Goal: Information Seeking & Learning: Learn about a topic

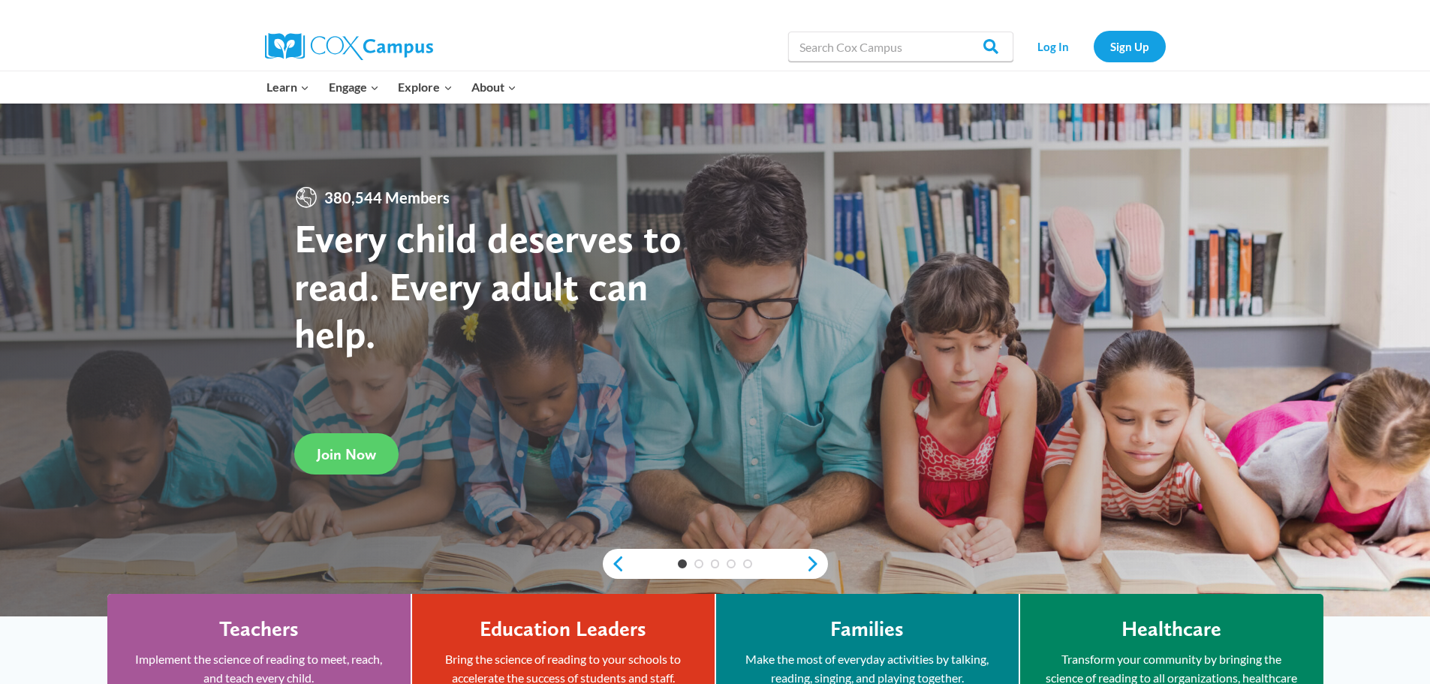
click at [1041, 46] on link "Log In" at bounding box center [1053, 46] width 65 height 31
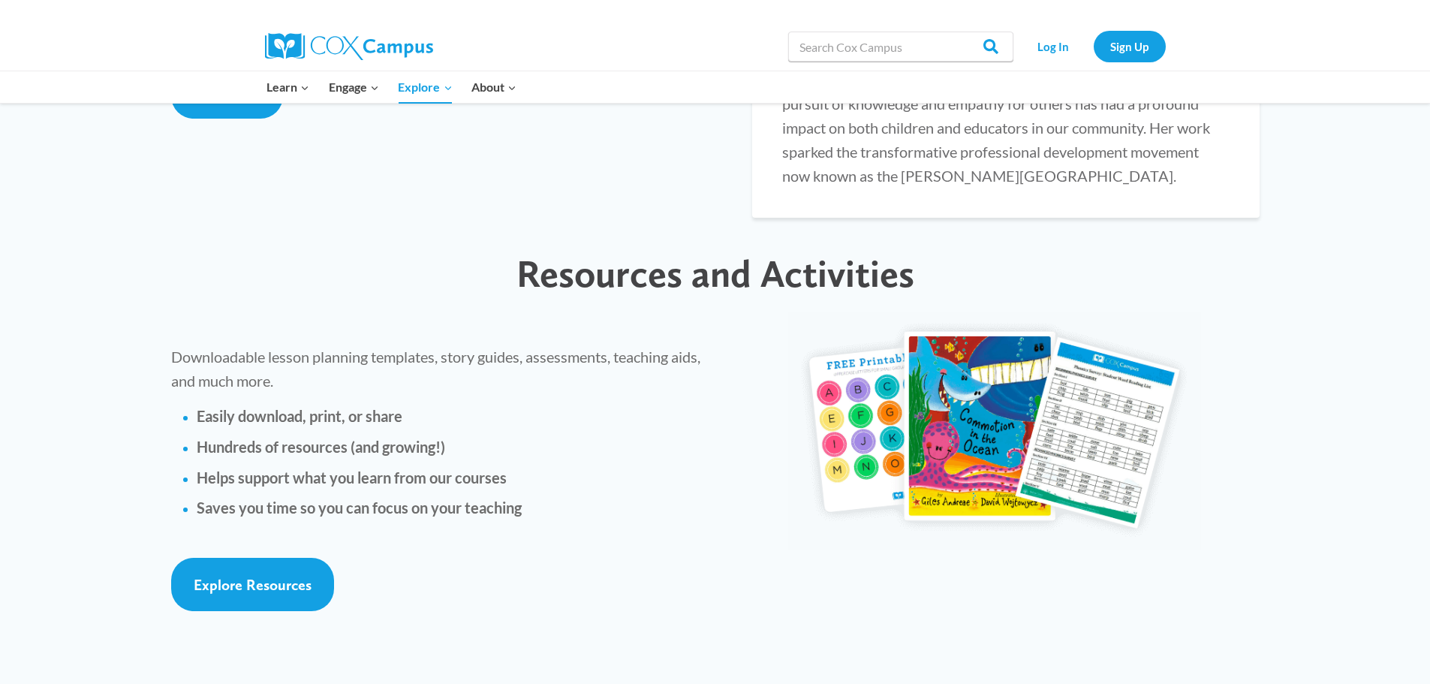
scroll to position [3152, 0]
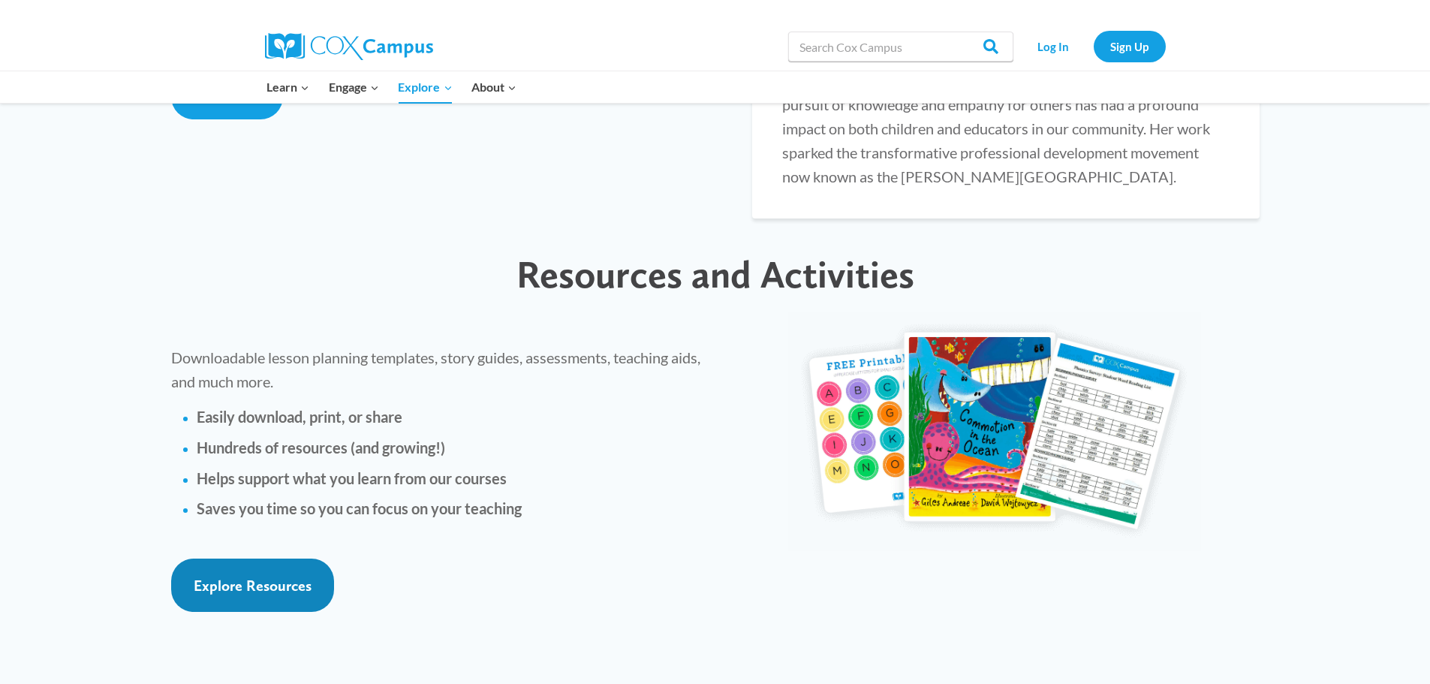
click at [263, 558] on link "Explore Resources" at bounding box center [252, 584] width 163 height 53
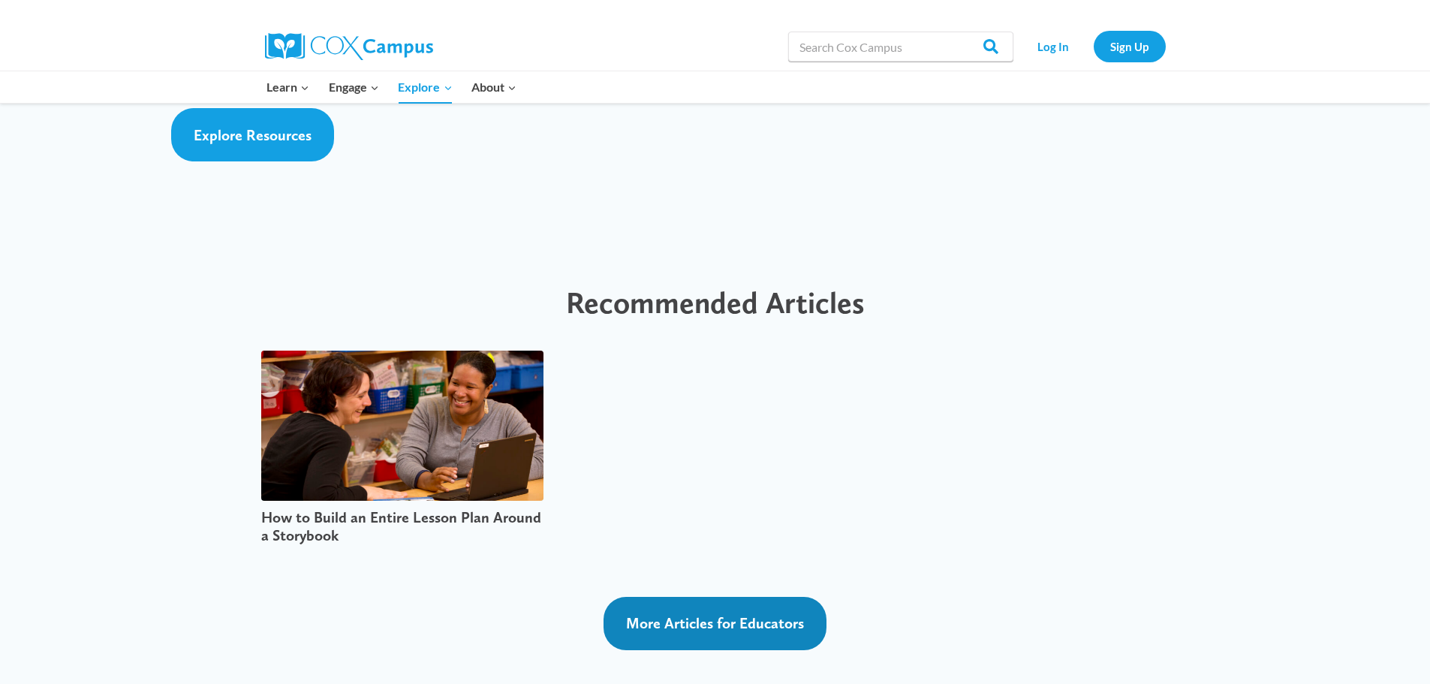
scroll to position [3678, 0]
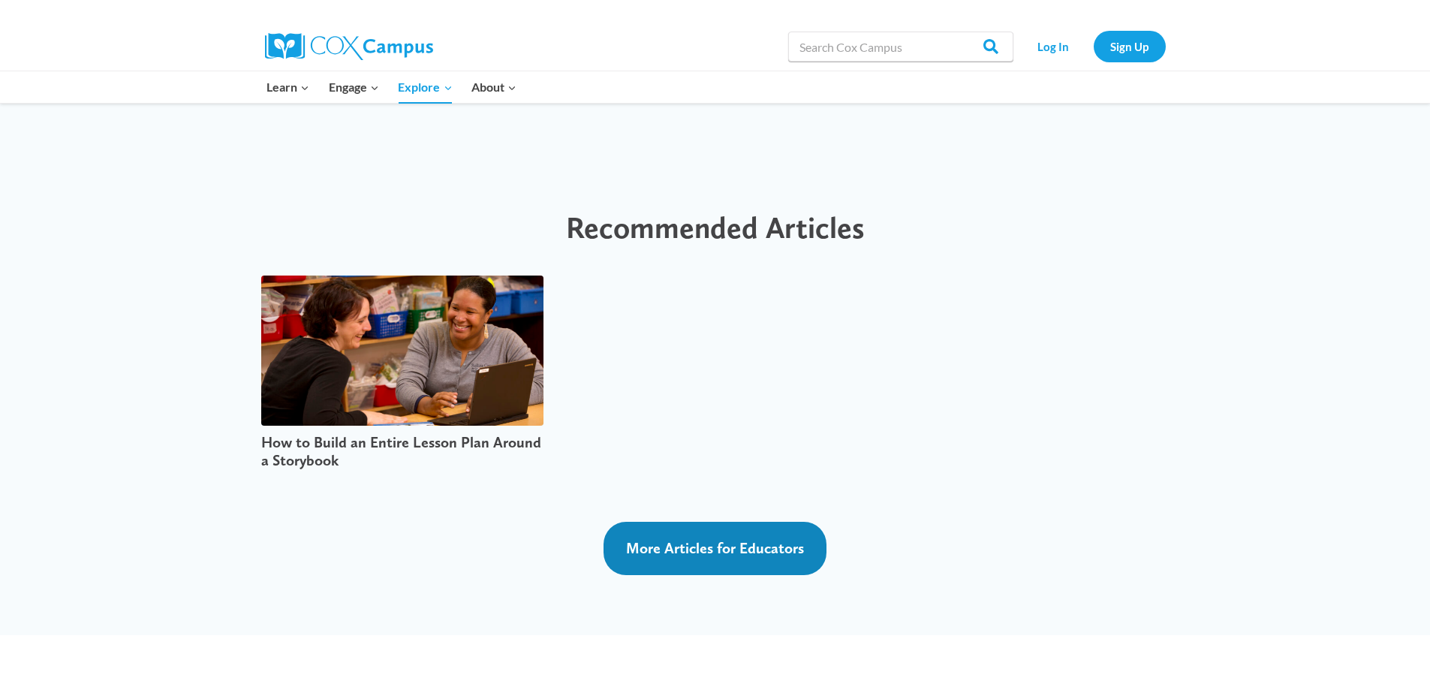
click at [707, 539] on span "More Articles for Educators" at bounding box center [715, 548] width 178 height 18
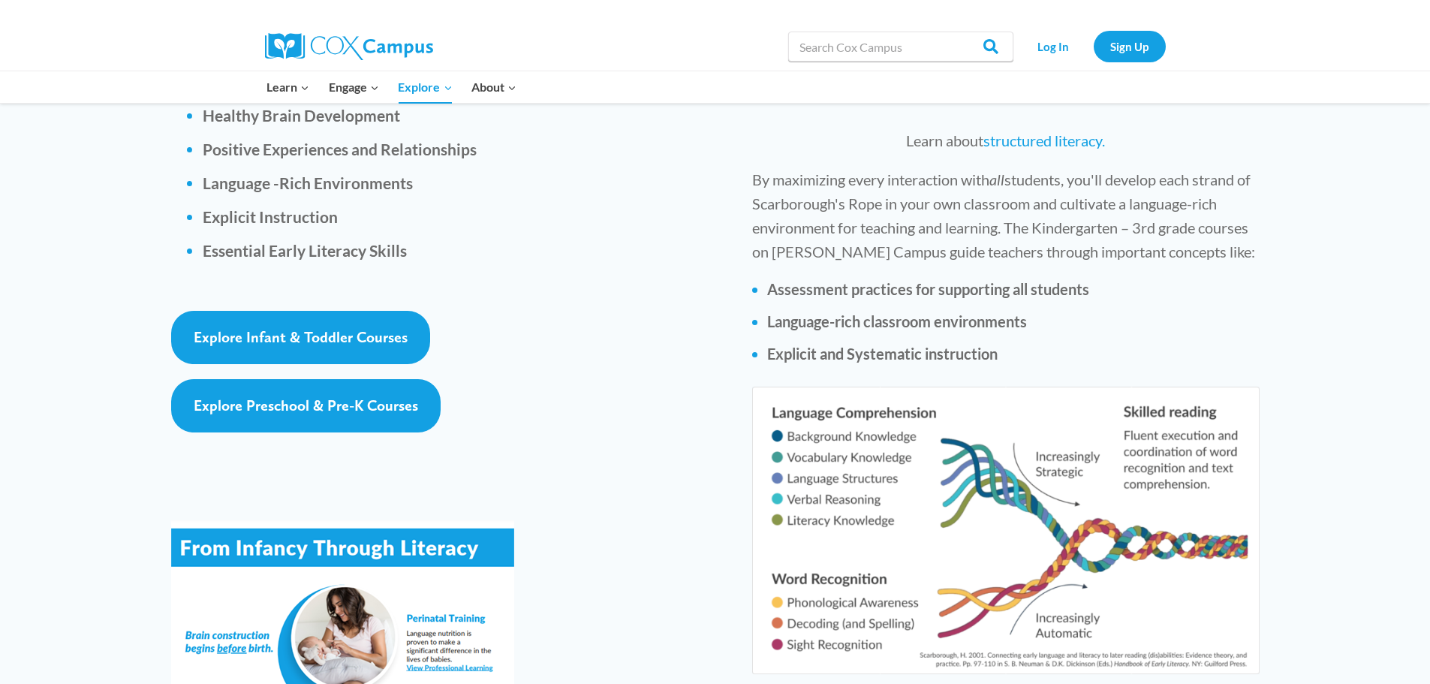
scroll to position [2177, 0]
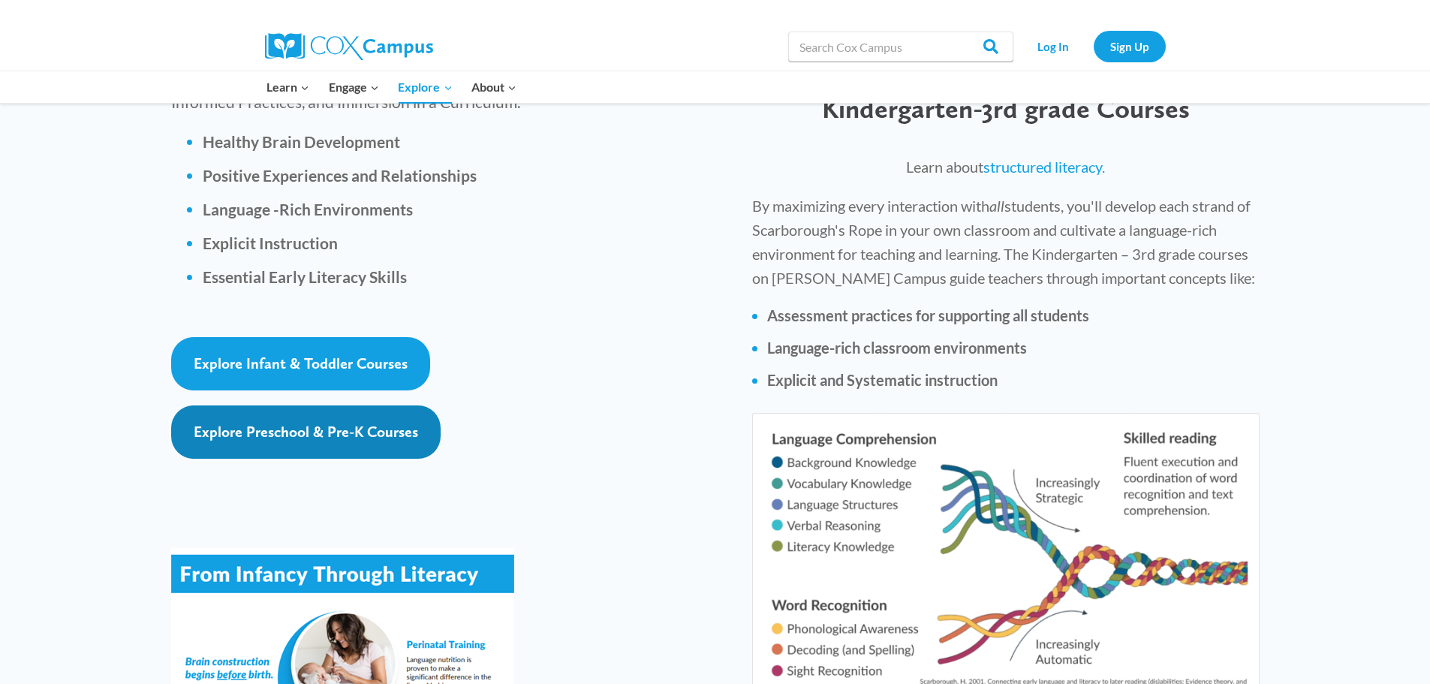
click at [282, 423] on span "Explore Preschool & Pre-K Courses" at bounding box center [306, 432] width 224 height 18
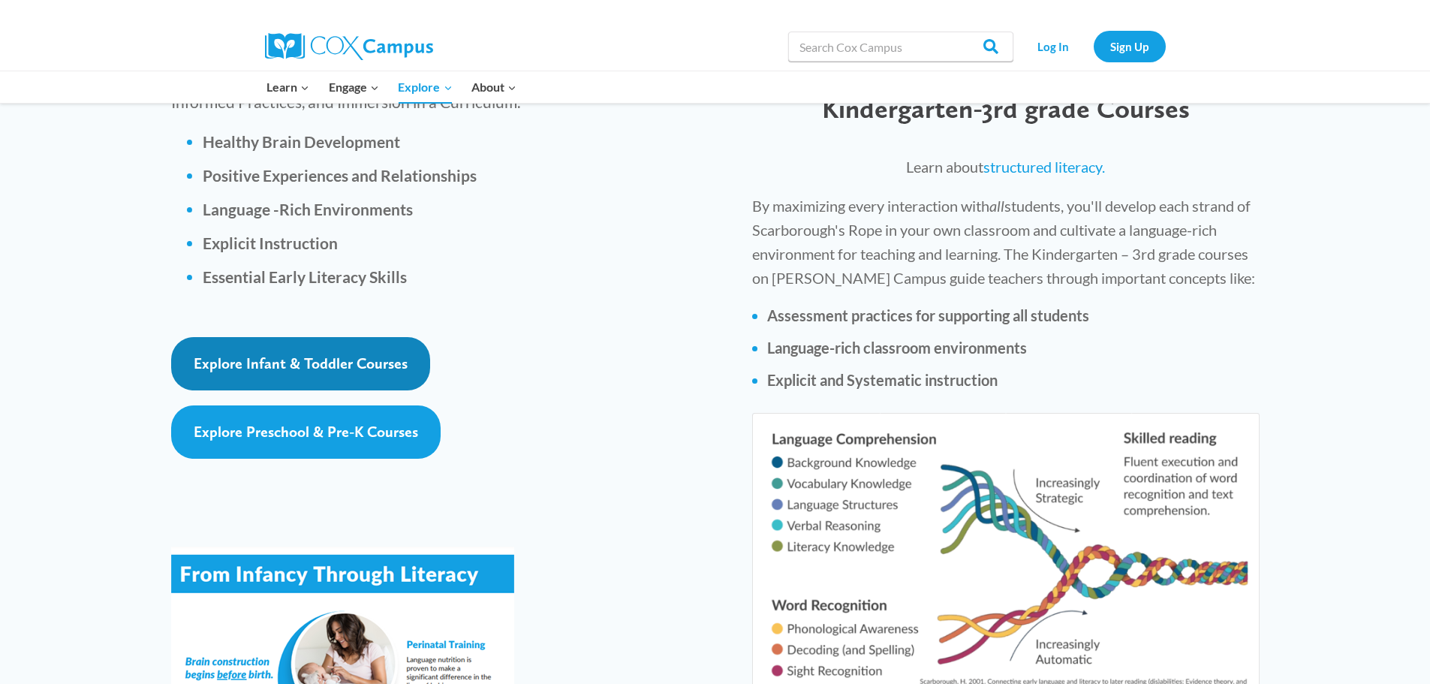
click at [302, 337] on link "Explore Infant & Toddler Courses" at bounding box center [300, 363] width 259 height 53
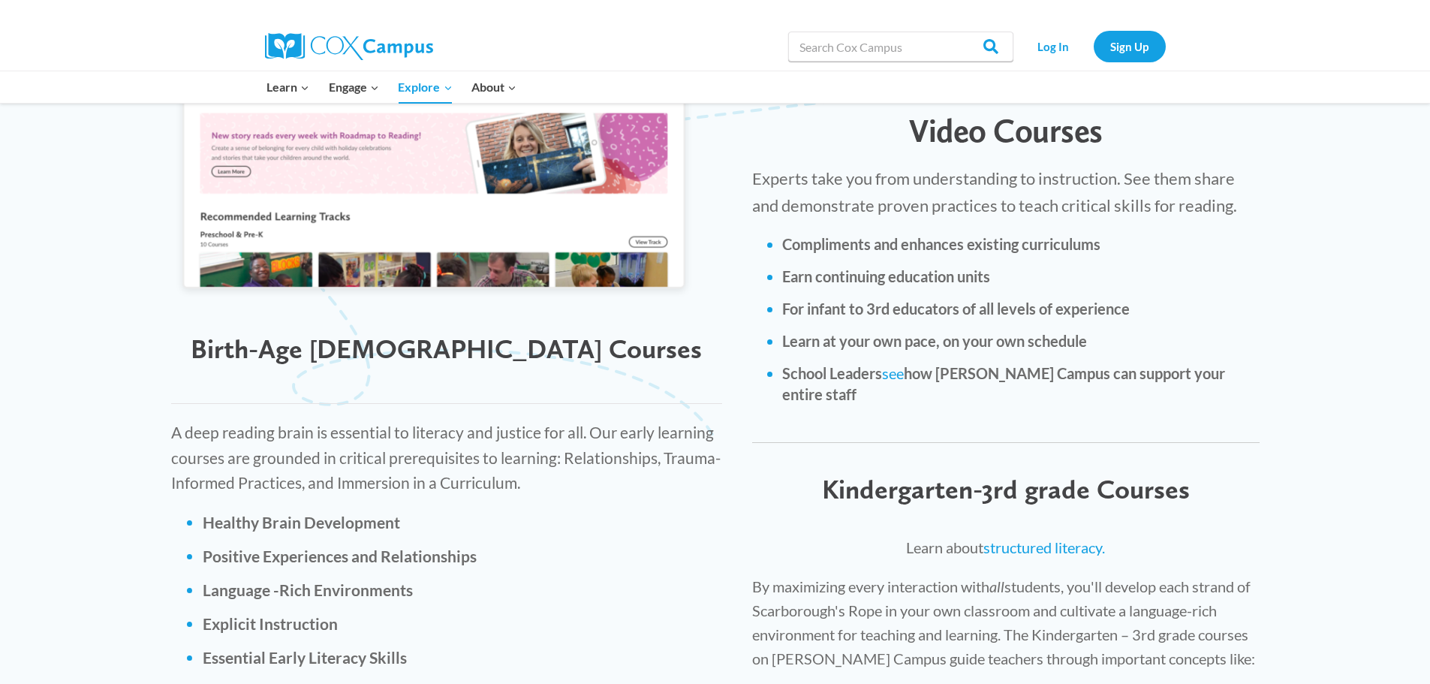
scroll to position [1726, 0]
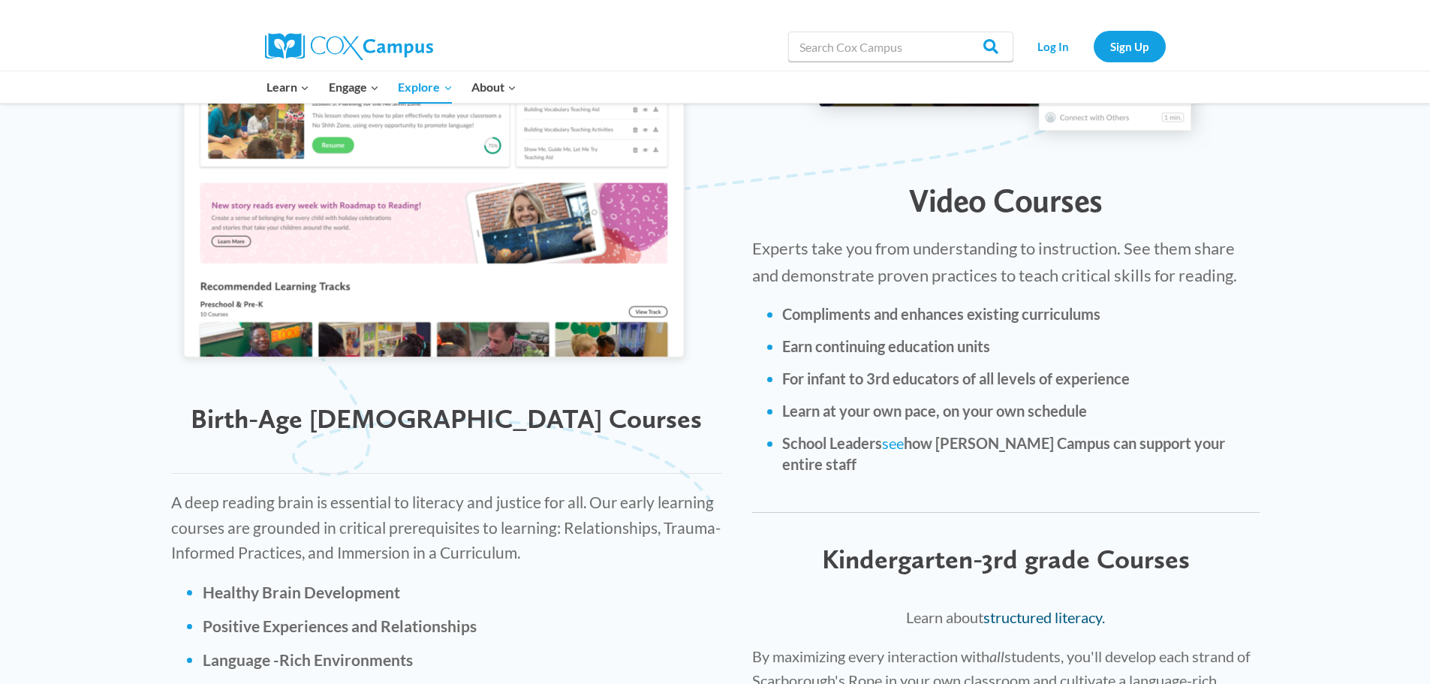
click at [1068, 608] on link "structured literacy." at bounding box center [1044, 617] width 122 height 18
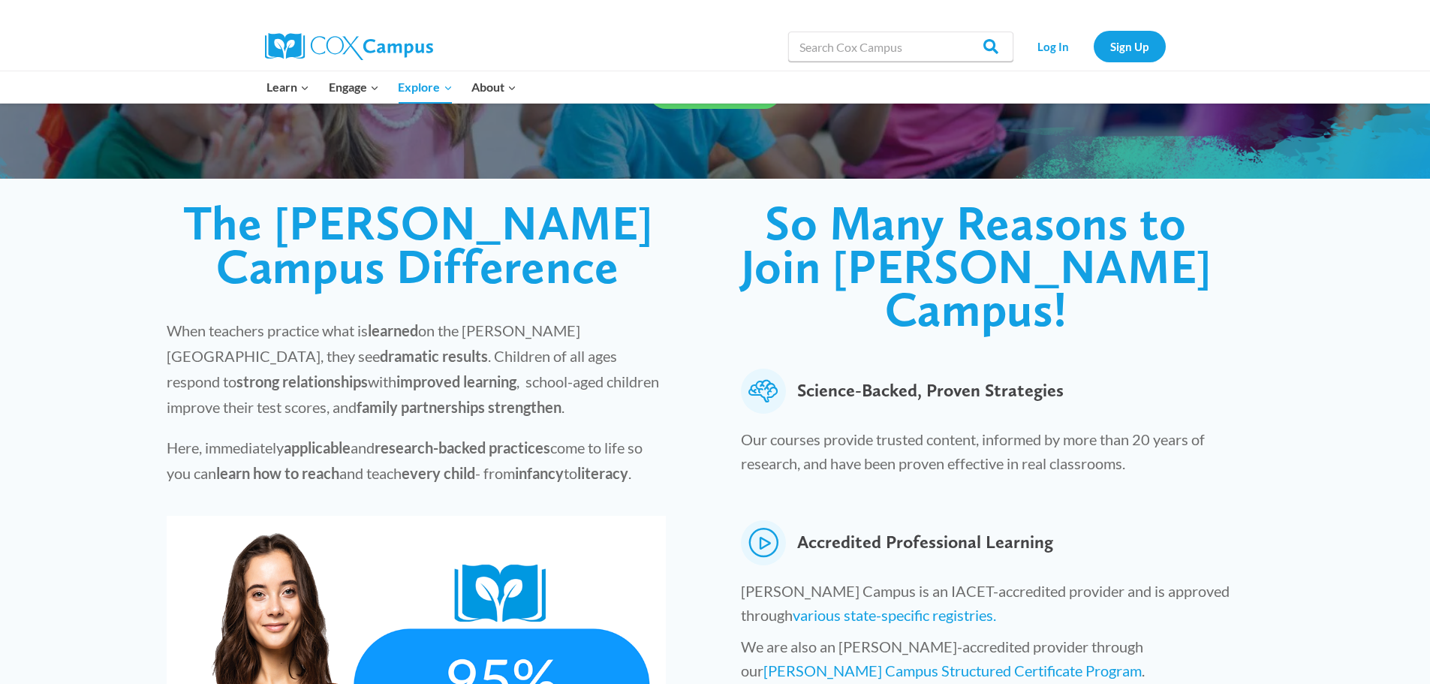
scroll to position [0, 0]
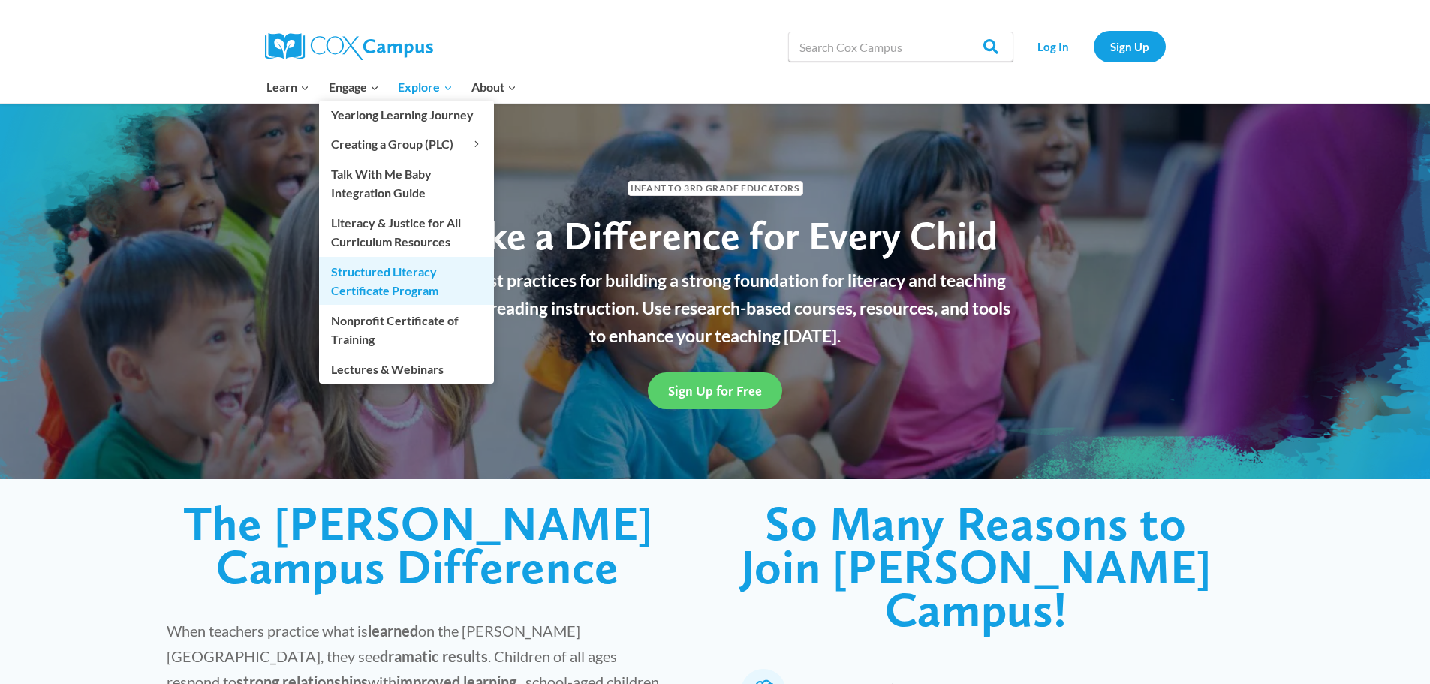
click at [368, 278] on link "Structured Literacy Certificate Program" at bounding box center [406, 281] width 175 height 48
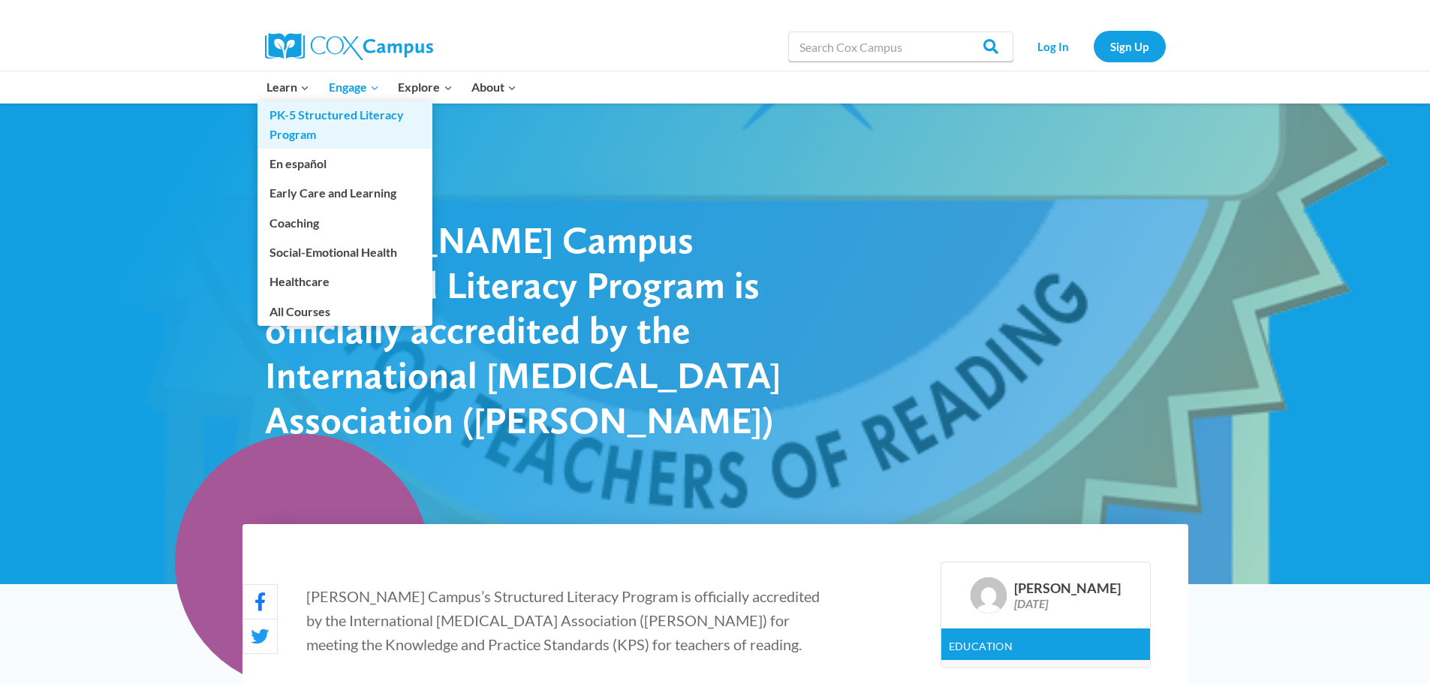
click at [287, 127] on link "PK-5 Structured Literacy Program" at bounding box center [344, 125] width 175 height 48
